Goal: Check status: Check status

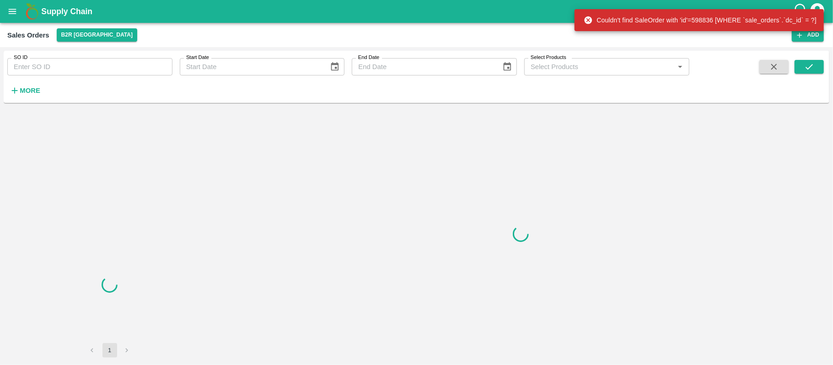
click at [76, 68] on input "SO ID" at bounding box center [89, 66] width 165 height 17
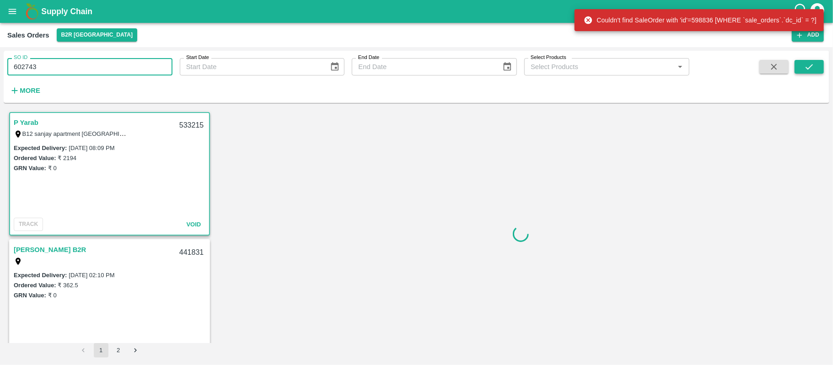
type input "602743"
click at [815, 70] on icon "submit" at bounding box center [810, 67] width 10 height 10
